Goal: Information Seeking & Learning: Learn about a topic

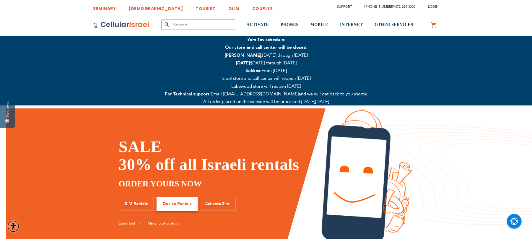
type input "smarx"
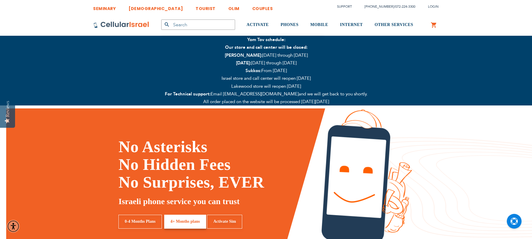
drag, startPoint x: 217, startPoint y: 30, endPoint x: 216, endPoint y: 33, distance: 3.5
click at [216, 33] on div "Products No Result Menu Account ACTIVATE PHONES Kosher Phones Talk n' Text Phon…" at bounding box center [266, 25] width 355 height 22
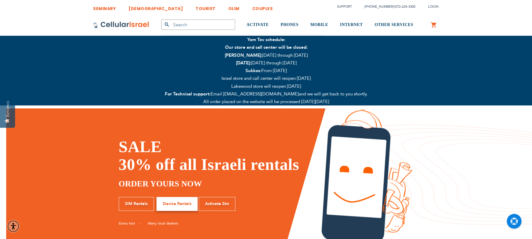
drag, startPoint x: 216, startPoint y: 33, endPoint x: 494, endPoint y: 100, distance: 286.4
click at [494, 100] on p "Yom Tov schedule: Our store and call center will be closed: Rosh Hashana: Monda…" at bounding box center [266, 71] width 532 height 70
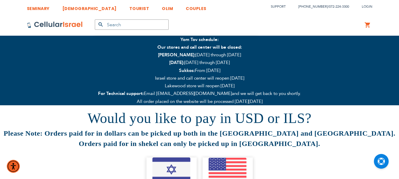
scroll to position [4, 0]
click at [219, 169] on img at bounding box center [228, 170] width 38 height 24
